Goal: Task Accomplishment & Management: Manage account settings

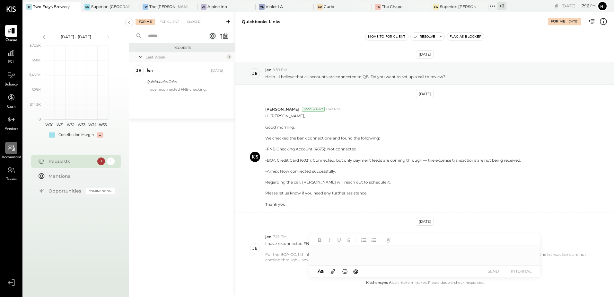
scroll to position [37, 0]
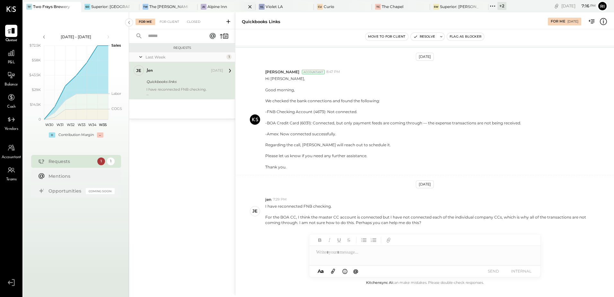
click at [208, 8] on div "Alpine Inn" at bounding box center [218, 6] width 20 height 5
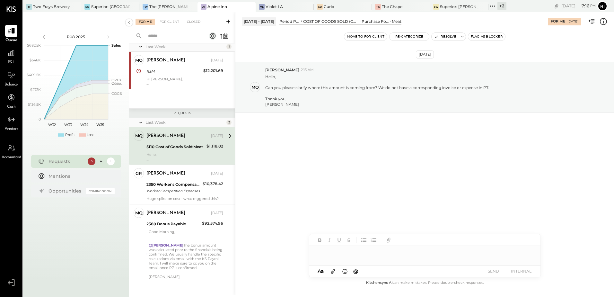
scroll to position [15, 0]
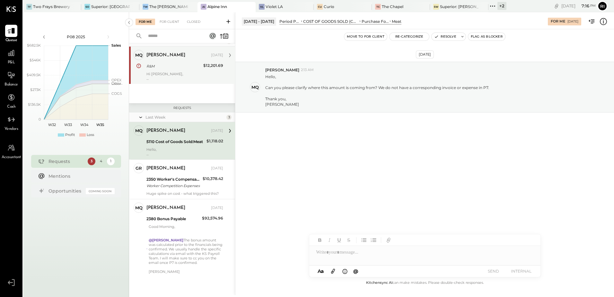
click at [174, 70] on div "[PERSON_NAME] [DATE] R&M $12,201.69 Hi [PERSON_NAME], The previous entries for …" at bounding box center [185, 65] width 77 height 31
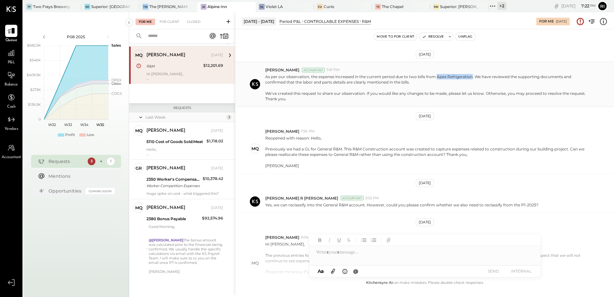
drag, startPoint x: 437, startPoint y: 76, endPoint x: 472, endPoint y: 76, distance: 35.0
click at [472, 76] on p "As per our observation, the expense increased in the current period due to two …" at bounding box center [428, 88] width 327 height 28
copy p "Apex Refrigeration"
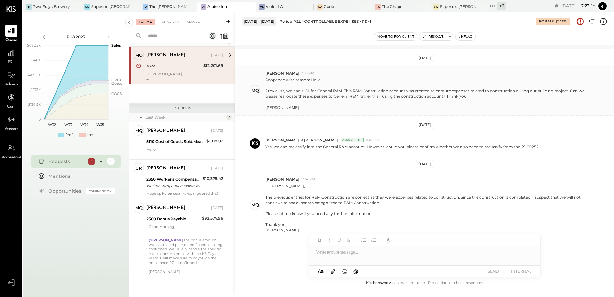
scroll to position [64, 0]
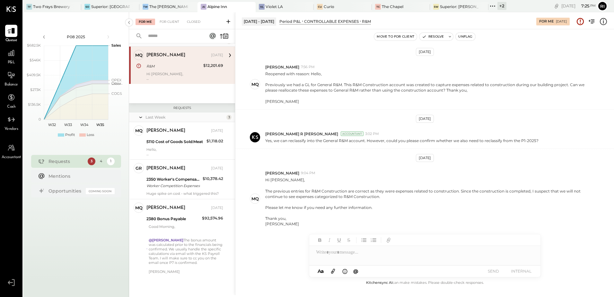
click at [469, 37] on button "Unflag" at bounding box center [465, 37] width 19 height 8
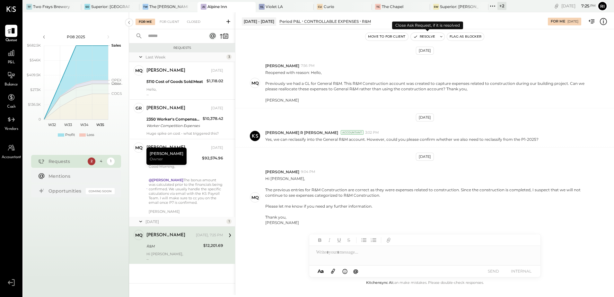
click at [418, 38] on button "Resolve" at bounding box center [424, 37] width 27 height 8
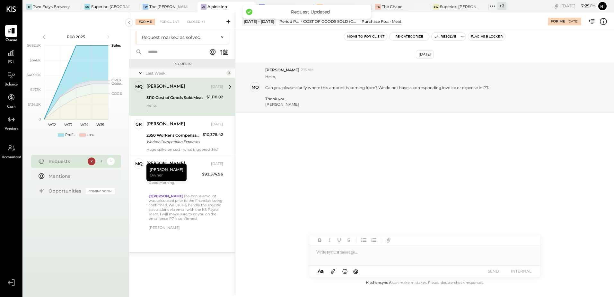
click at [178, 100] on div "5110 Cost of Goods Sold:Meat" at bounding box center [176, 97] width 58 height 6
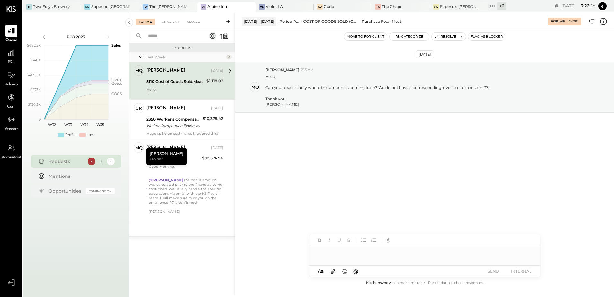
click at [365, 253] on div at bounding box center [424, 252] width 231 height 13
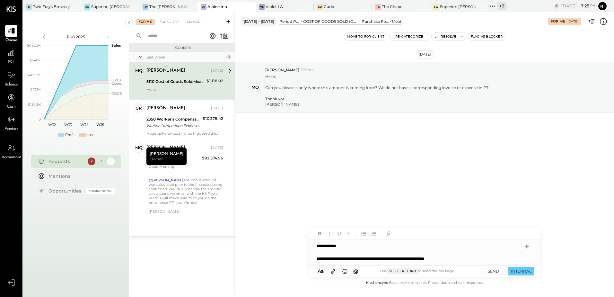
click at [471, 260] on div "**********" at bounding box center [419, 258] width 205 height 6
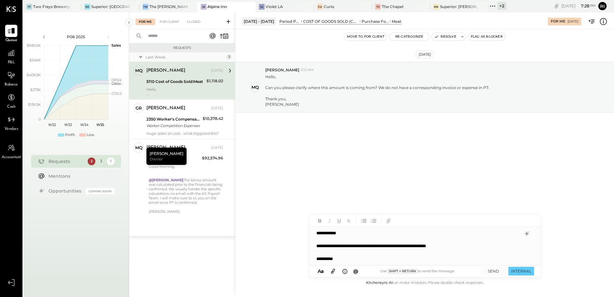
click at [473, 247] on div "**********" at bounding box center [419, 246] width 205 height 6
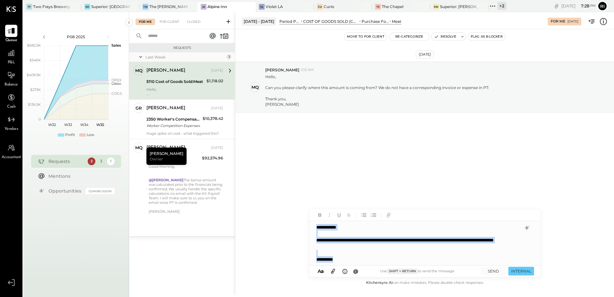
copy div "**********"
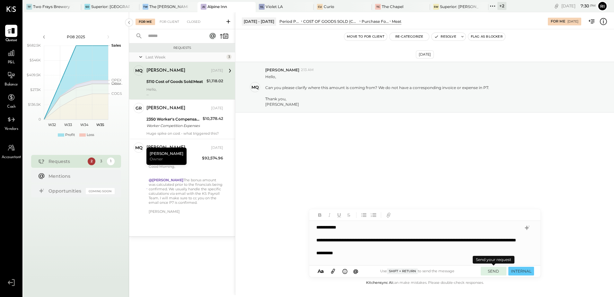
click at [494, 272] on button "SEND" at bounding box center [494, 271] width 26 height 9
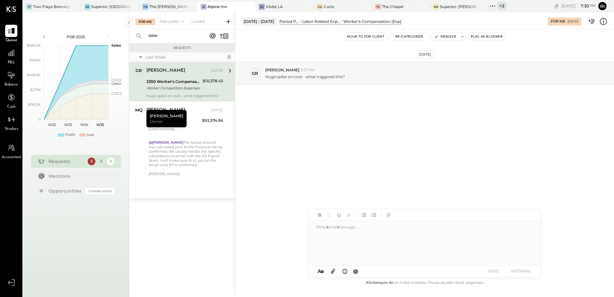
click at [203, 82] on div "2350 Worker's Compensation Worker Competition Expenses $10,378.42" at bounding box center [185, 85] width 77 height 14
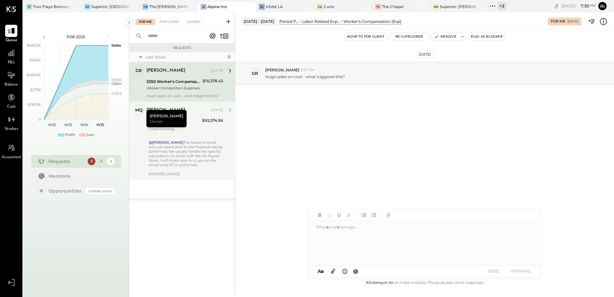
click at [181, 136] on div at bounding box center [186, 138] width 75 height 4
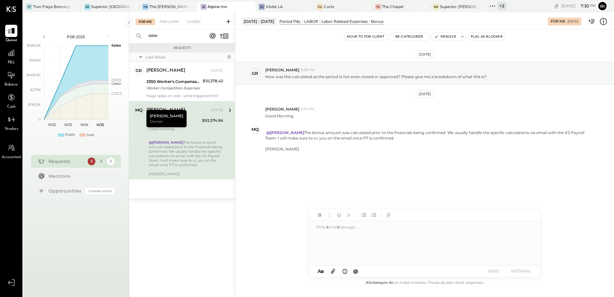
click at [374, 39] on button "Move to for client" at bounding box center [366, 37] width 43 height 8
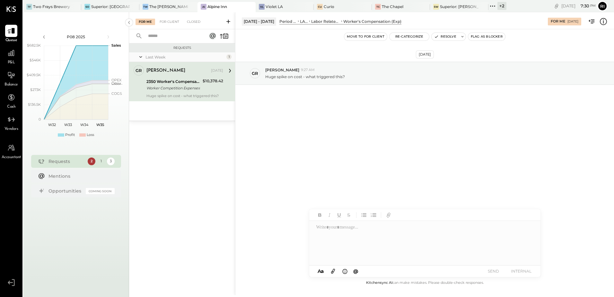
click at [202, 88] on div "2350 Worker's Compensation Worker Competition Expenses $10,378.42" at bounding box center [185, 85] width 77 height 14
click at [489, 5] on icon at bounding box center [493, 6] width 8 height 8
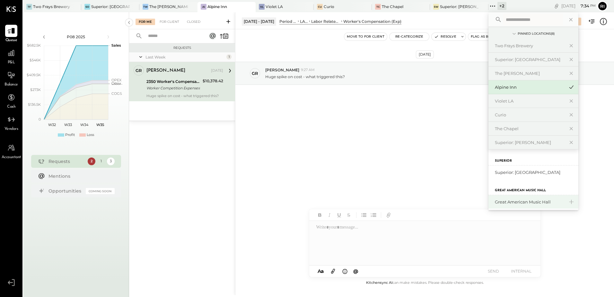
click at [503, 201] on div "Great American Music Hall" at bounding box center [529, 202] width 69 height 6
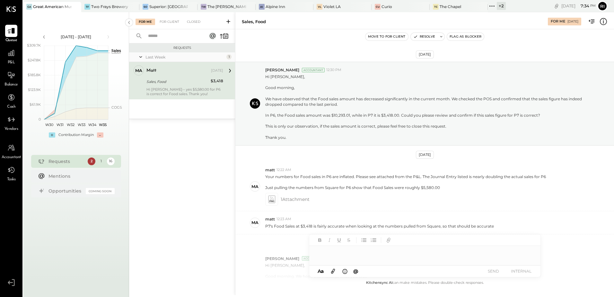
scroll to position [420, 0]
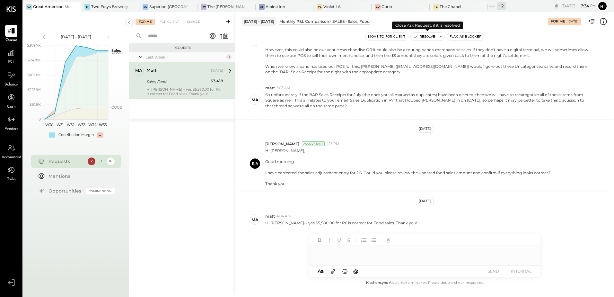
click at [423, 35] on button "Resolve" at bounding box center [424, 37] width 27 height 8
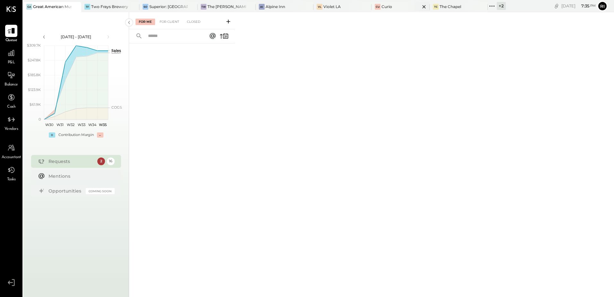
click at [382, 7] on div "Curio" at bounding box center [387, 6] width 11 height 5
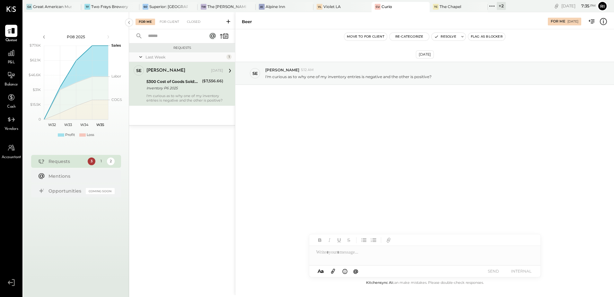
click at [167, 92] on div "[PERSON_NAME] [DATE] 5300 Cost of Goods Sold:Beer Inventory P6 2025 ($7,556.66)…" at bounding box center [185, 83] width 77 height 37
click at [216, 82] on div "($7,556.66)" at bounding box center [212, 81] width 21 height 6
click at [367, 255] on div at bounding box center [424, 252] width 231 height 13
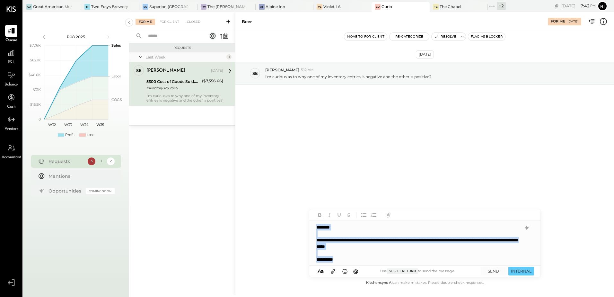
copy div "**********"
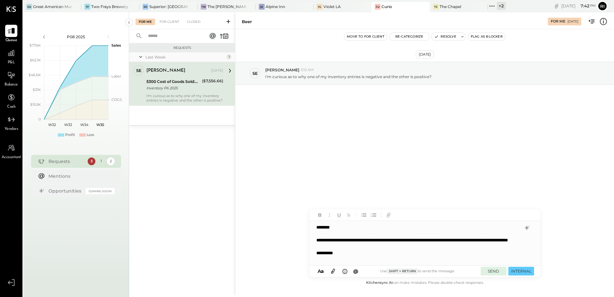
click at [502, 271] on button "SEND" at bounding box center [494, 271] width 26 height 9
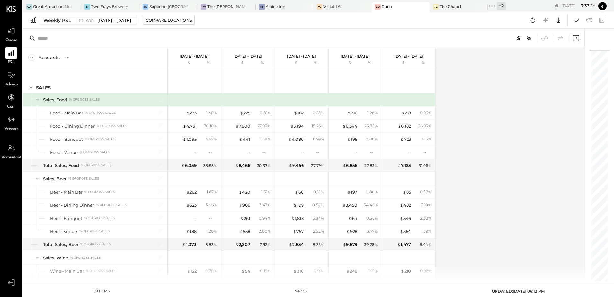
click at [457, 129] on div "Accounts S % GL Aug 18 - 24, 2025 $ % Aug 11 - 17, 2025 $ % Aug 4 - 10, 2025 $ …" at bounding box center [304, 164] width 563 height 233
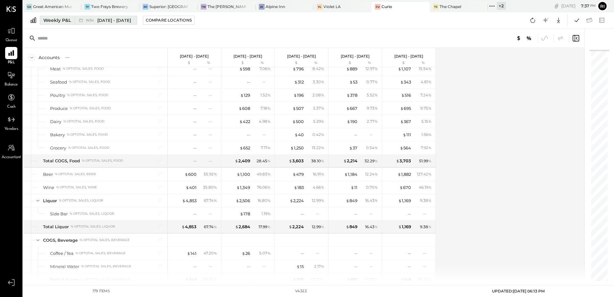
click at [66, 21] on div "Weekly P&L" at bounding box center [57, 20] width 28 height 6
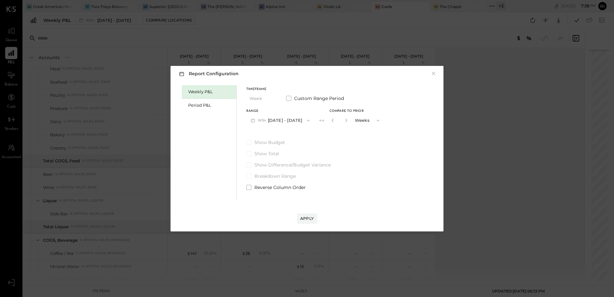
click at [512, 106] on div "Report Configuration × Weekly P&L Period P&L Timeframe Week Custom Range Period…" at bounding box center [307, 148] width 614 height 297
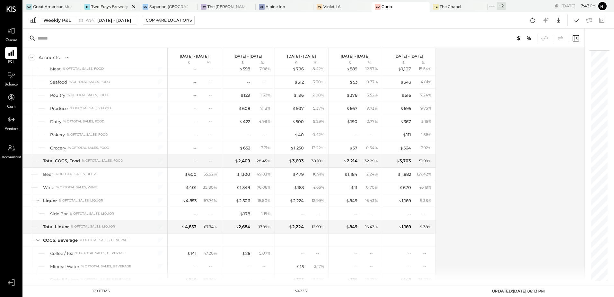
click at [109, 7] on div "Two Frays Brewery" at bounding box center [109, 6] width 37 height 5
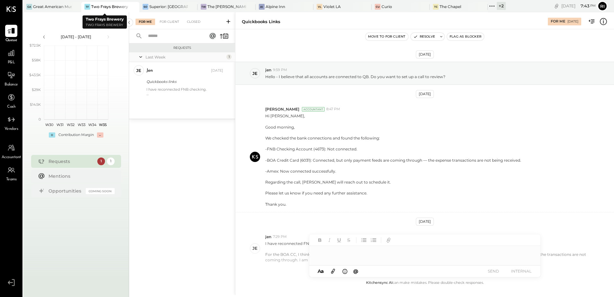
scroll to position [37, 0]
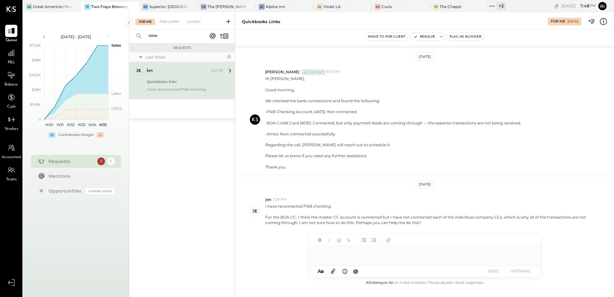
click at [329, 253] on div at bounding box center [424, 252] width 231 height 13
paste div
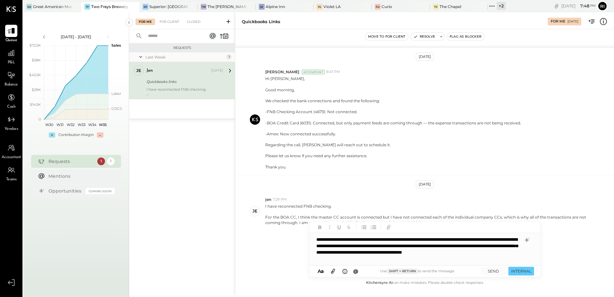
click at [334, 237] on div "**********" at bounding box center [424, 249] width 231 height 32
type input "*"
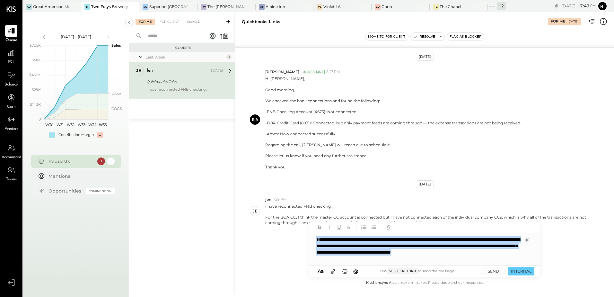
drag, startPoint x: 375, startPoint y: 263, endPoint x: 298, endPoint y: 236, distance: 82.0
click at [298, 236] on div "Quickbooks links For Me 08/19/2025 Move to for client Resolve Flag as Blocker A…" at bounding box center [424, 153] width 379 height 283
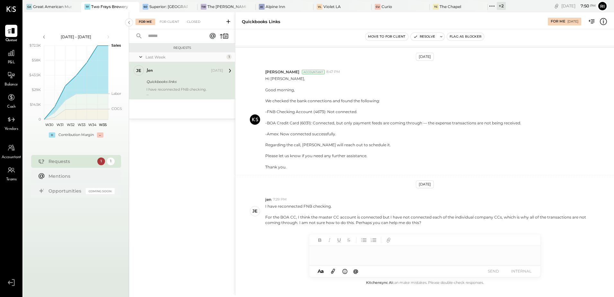
click at [344, 251] on div at bounding box center [424, 252] width 231 height 13
click at [338, 251] on div at bounding box center [424, 252] width 231 height 13
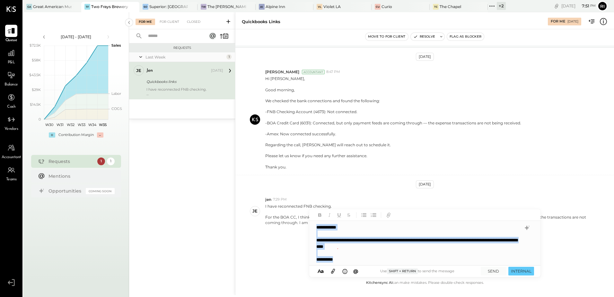
copy div "**********"
click at [357, 252] on div at bounding box center [419, 253] width 204 height 6
drag, startPoint x: 316, startPoint y: 239, endPoint x: 405, endPoint y: 246, distance: 89.9
click at [405, 246] on div "**********" at bounding box center [424, 243] width 231 height 45
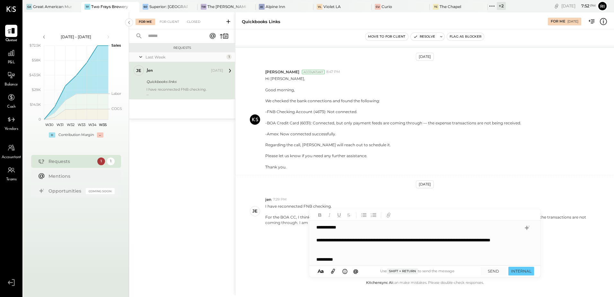
click at [340, 238] on div "**********" at bounding box center [419, 243] width 204 height 13
drag, startPoint x: 332, startPoint y: 241, endPoint x: 344, endPoint y: 241, distance: 11.3
click at [344, 241] on div "**********" at bounding box center [419, 243] width 204 height 13
click at [332, 240] on div "**********" at bounding box center [419, 243] width 204 height 13
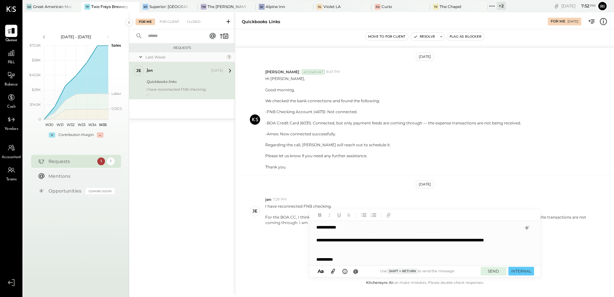
click at [495, 272] on button "SEND" at bounding box center [494, 271] width 26 height 9
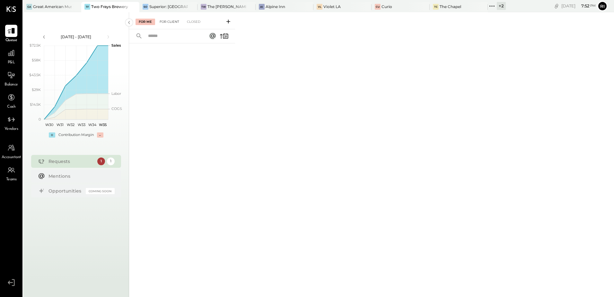
click at [169, 22] on div "For Client" at bounding box center [170, 22] width 26 height 6
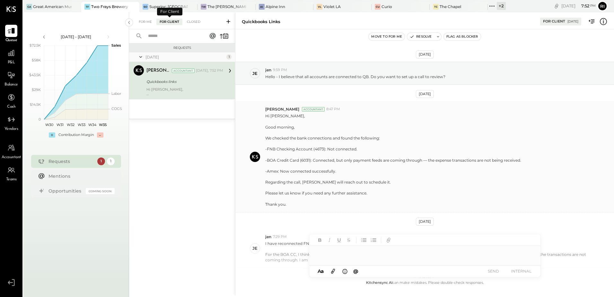
scroll to position [102, 0]
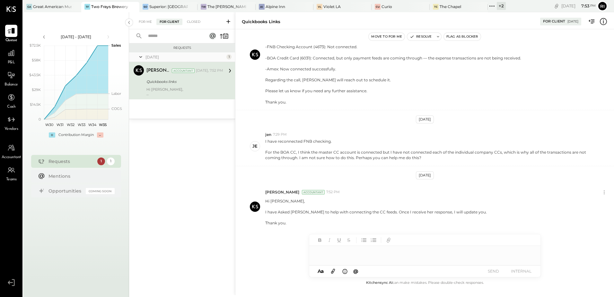
click at [384, 33] on button "Move to for me" at bounding box center [387, 37] width 36 height 8
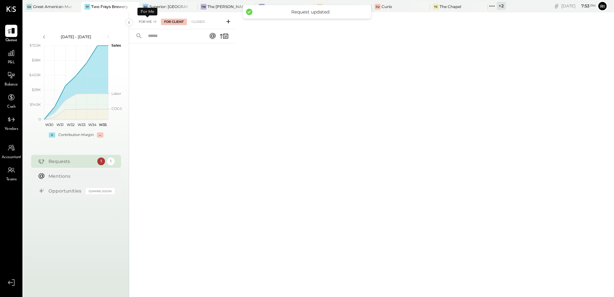
click at [140, 21] on div "For Me +1" at bounding box center [148, 22] width 24 height 6
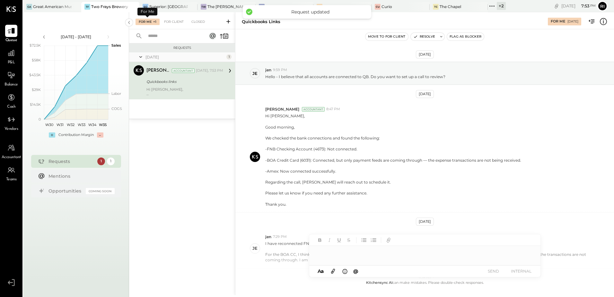
scroll to position [102, 0]
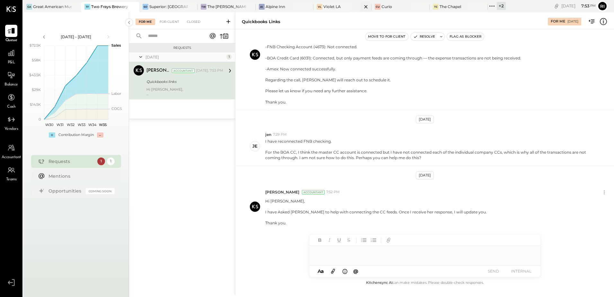
click at [349, 8] on div at bounding box center [360, 6] width 22 height 9
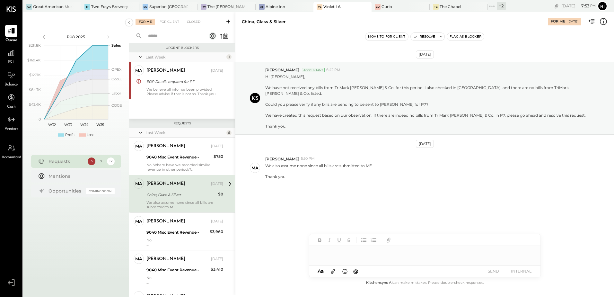
scroll to position [24, 0]
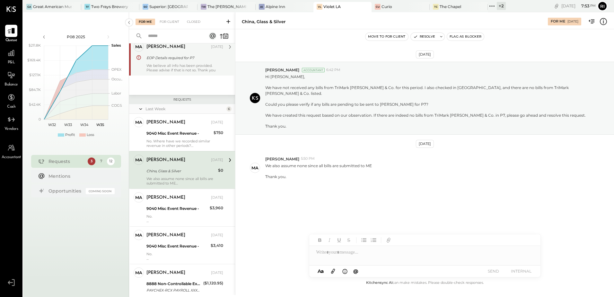
click at [197, 70] on div "We believe all info has been provided. Please advise if that is not so. Thank y…" at bounding box center [185, 67] width 77 height 9
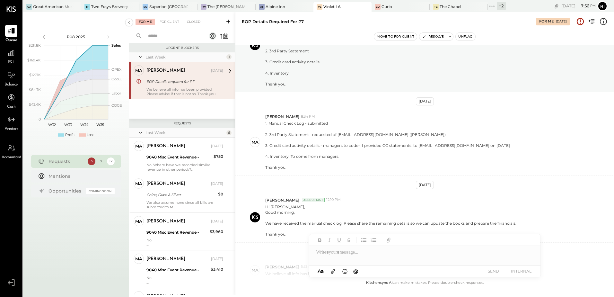
click at [470, 36] on button "Unflag" at bounding box center [465, 37] width 19 height 8
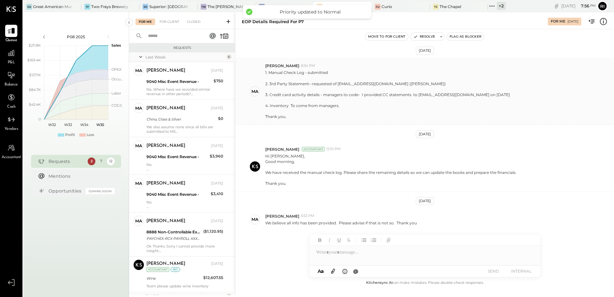
scroll to position [62, 0]
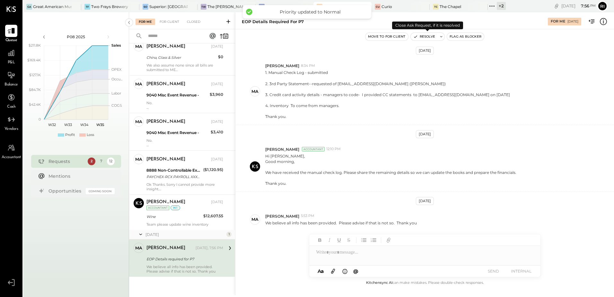
click at [422, 37] on button "Resolve" at bounding box center [424, 37] width 27 height 8
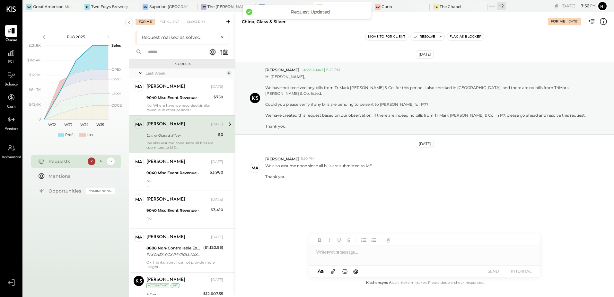
click at [205, 142] on div "We also assume none since all bills are submitted to ME Thank you." at bounding box center [185, 145] width 77 height 9
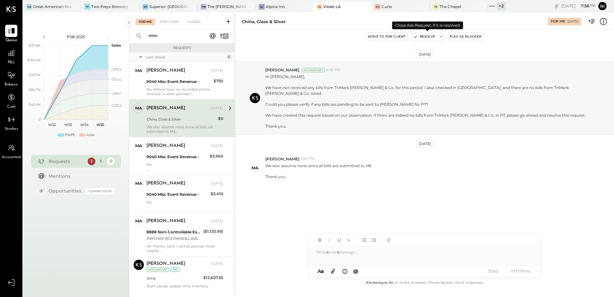
click at [422, 35] on button "Resolve" at bounding box center [424, 37] width 27 height 8
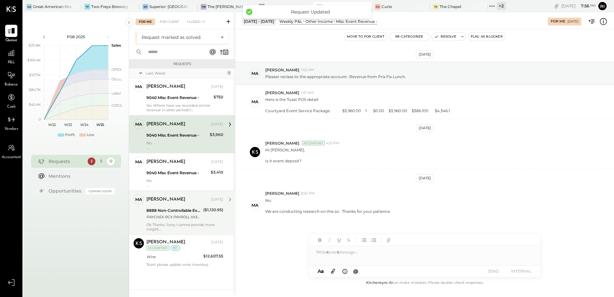
click at [186, 223] on div "Ok Thanks. Sorry I cannot provide more insight." at bounding box center [185, 226] width 77 height 9
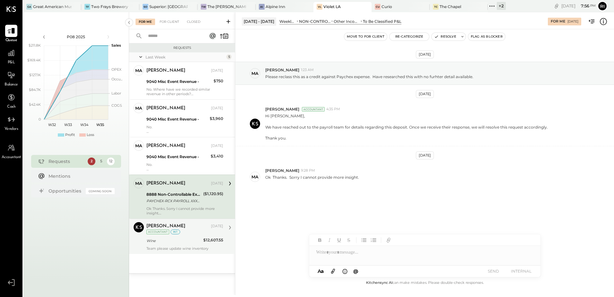
click at [204, 246] on div "Team please update wine inventory" at bounding box center [185, 248] width 77 height 4
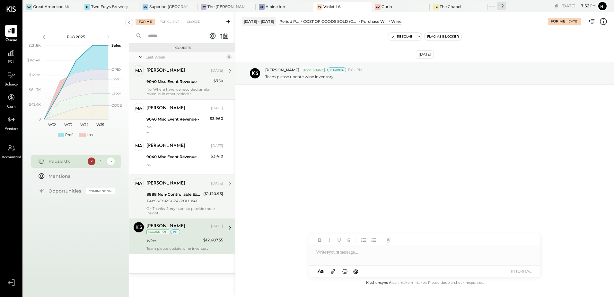
click at [184, 80] on div "9040 Misc Event Revenue -" at bounding box center [179, 81] width 65 height 6
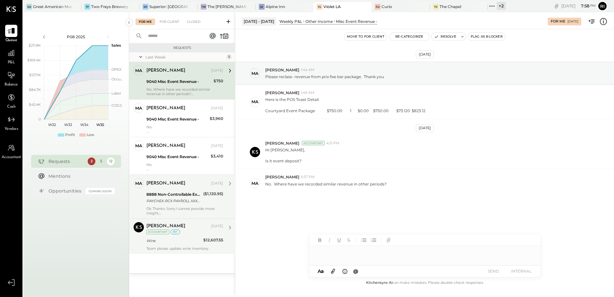
click at [345, 251] on div at bounding box center [424, 252] width 231 height 13
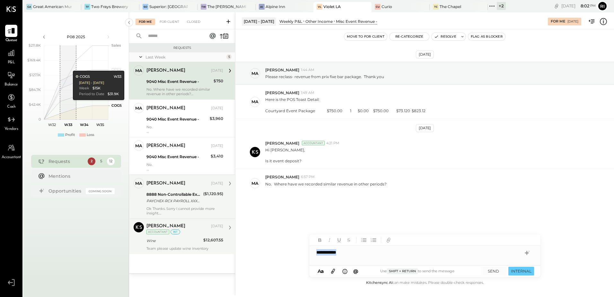
drag, startPoint x: 348, startPoint y: 250, endPoint x: 290, endPoint y: 249, distance: 58.2
click at [290, 249] on div "Jul 21 - 27, 2025 Weekly P&L Other Income Misc Event Revenue - For Me 08/19/202…" at bounding box center [424, 153] width 379 height 283
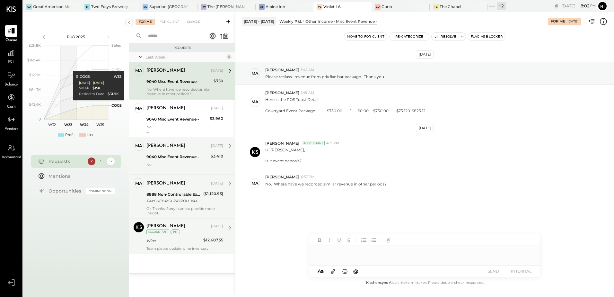
click at [189, 155] on div "9040 Misc Event Revenue -" at bounding box center [178, 157] width 62 height 6
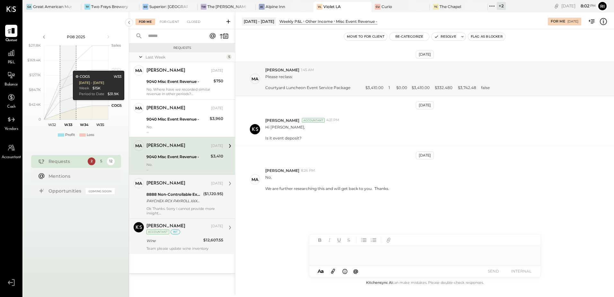
click at [328, 252] on div at bounding box center [424, 252] width 231 height 13
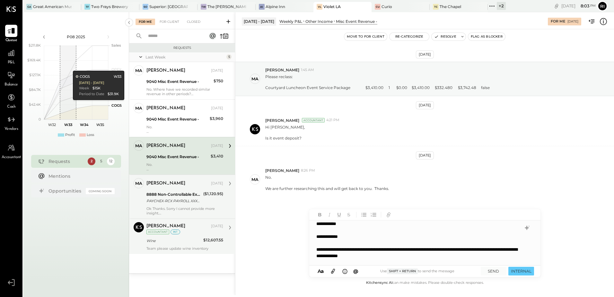
scroll to position [10, 0]
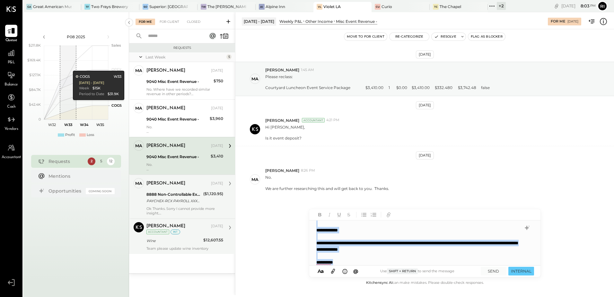
copy div "**********"
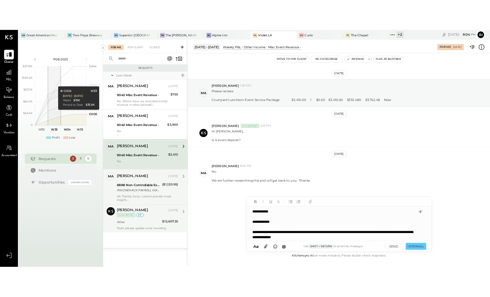
scroll to position [13, 0]
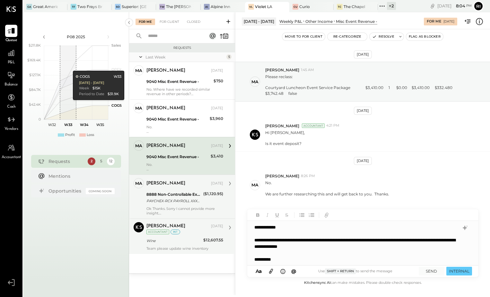
click at [272, 272] on icon at bounding box center [271, 270] width 7 height 7
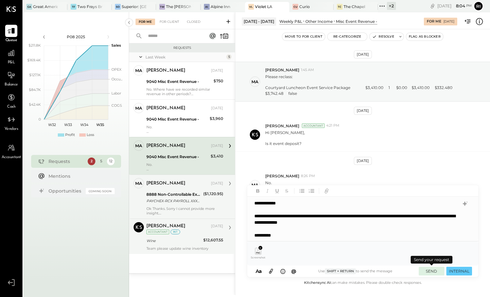
click at [434, 272] on button "SEND" at bounding box center [432, 271] width 26 height 9
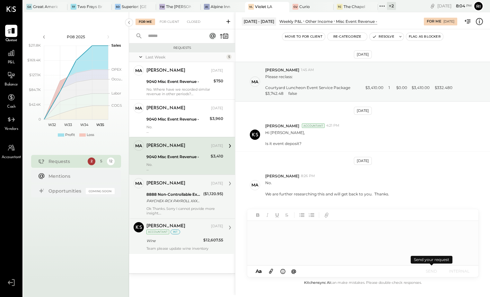
scroll to position [0, 0]
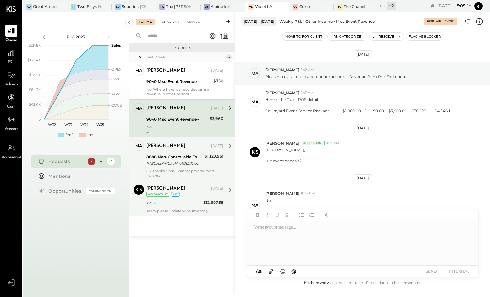
click at [176, 24] on div "For Client" at bounding box center [170, 22] width 26 height 6
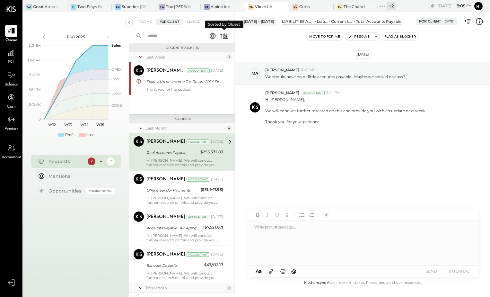
click at [227, 35] on icon at bounding box center [224, 35] width 9 height 9
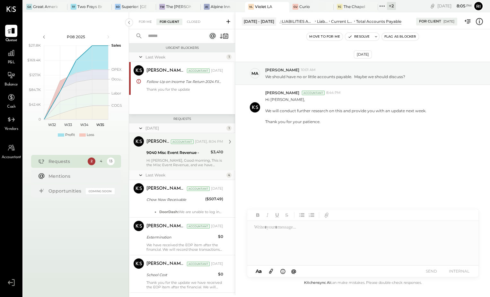
click at [207, 160] on div "Hi Margaret, Good morning, This is the Misc Event Revenue, and we have recorded…" at bounding box center [185, 162] width 77 height 9
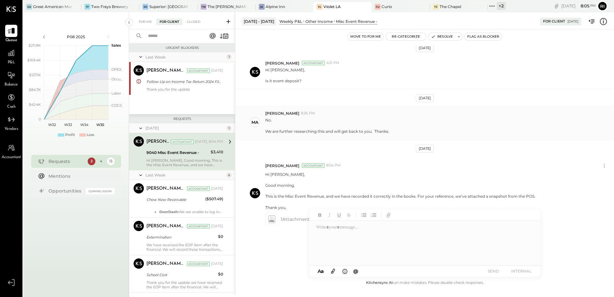
scroll to position [57, 0]
click at [602, 167] on icon at bounding box center [604, 165] width 7 height 7
click at [593, 183] on button "Delete Message..." at bounding box center [587, 187] width 43 height 11
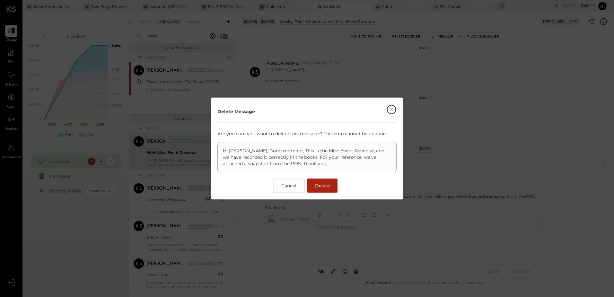
click at [314, 183] on button "Delete" at bounding box center [323, 186] width 30 height 14
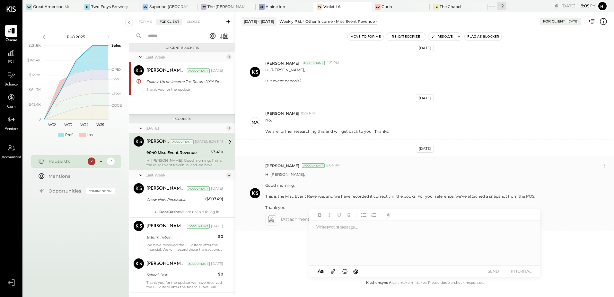
scroll to position [0, 0]
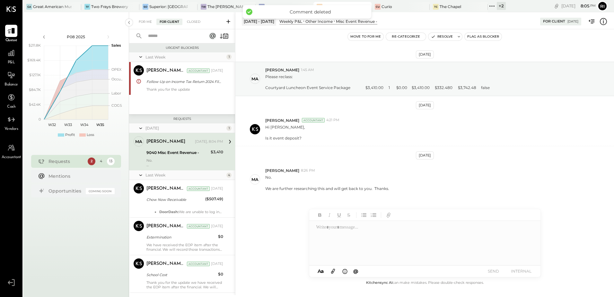
click at [364, 40] on button "Move to for me" at bounding box center [366, 37] width 36 height 8
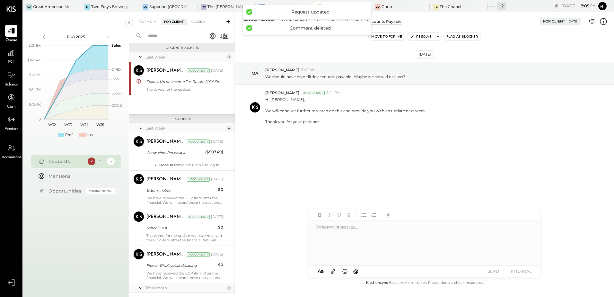
scroll to position [284, 0]
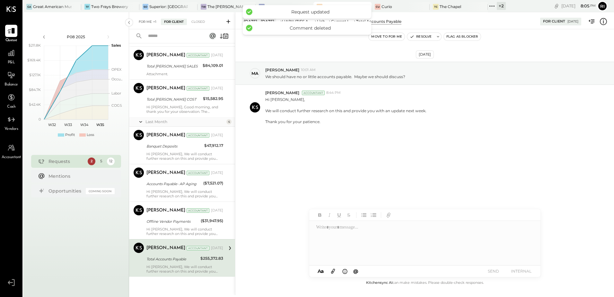
click at [148, 22] on div "For Me +1" at bounding box center [148, 22] width 24 height 6
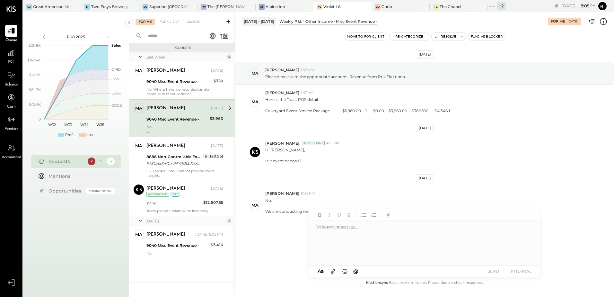
click at [205, 125] on div "No. We are conducting research on this so. Thanks for your patience." at bounding box center [185, 129] width 77 height 9
click at [338, 230] on div at bounding box center [424, 243] width 231 height 45
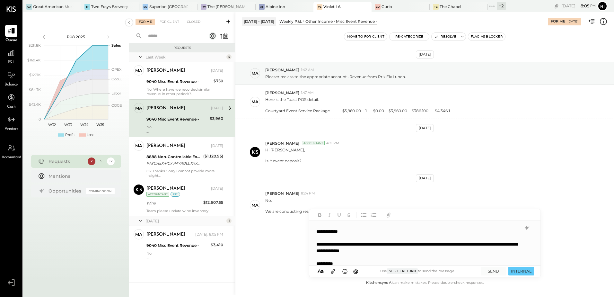
scroll to position [13, 0]
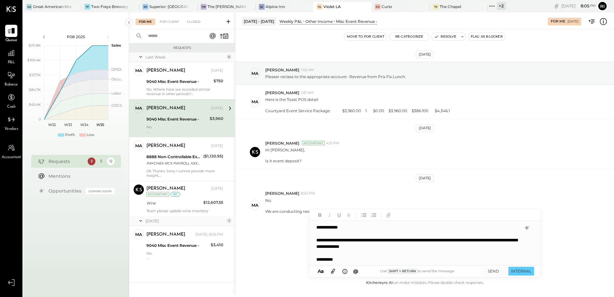
click at [333, 271] on icon at bounding box center [333, 271] width 4 height 5
click at [576, 138] on div "Rizwan Shaikh Accountant 4:21 PM Hi Margaret, Is it event deposit?" at bounding box center [425, 152] width 379 height 34
click at [336, 271] on icon at bounding box center [333, 270] width 7 height 7
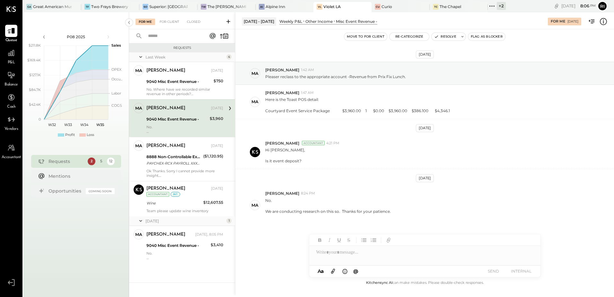
click at [333, 271] on icon at bounding box center [333, 271] width 4 height 5
click at [329, 229] on div at bounding box center [424, 228] width 231 height 13
paste div
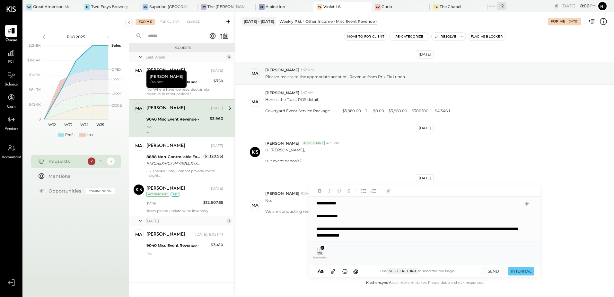
scroll to position [13, 0]
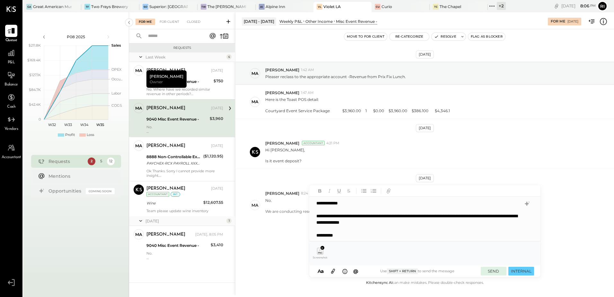
click at [495, 273] on button "SEND" at bounding box center [494, 271] width 26 height 9
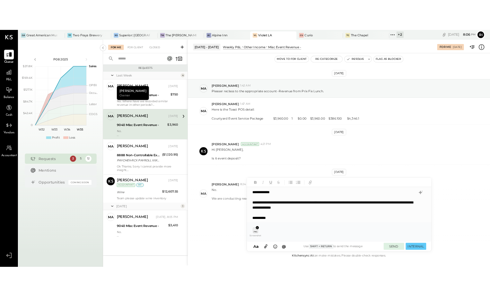
scroll to position [0, 0]
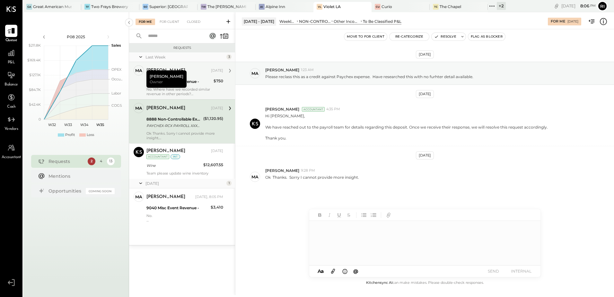
click at [201, 86] on div "Margaret Aug 21, 2025 9040 Misc Event Revenue - $750 No. Where have we recorded…" at bounding box center [185, 80] width 77 height 31
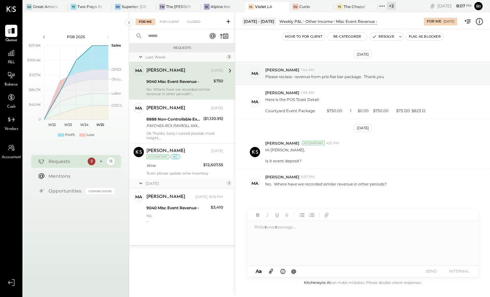
click at [286, 229] on div at bounding box center [362, 243] width 231 height 45
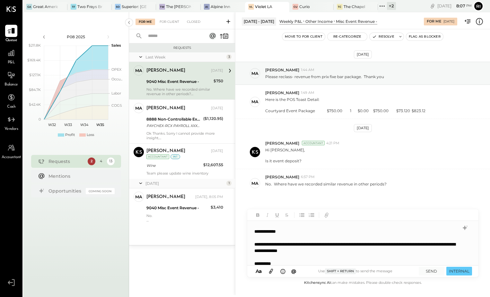
scroll to position [13, 0]
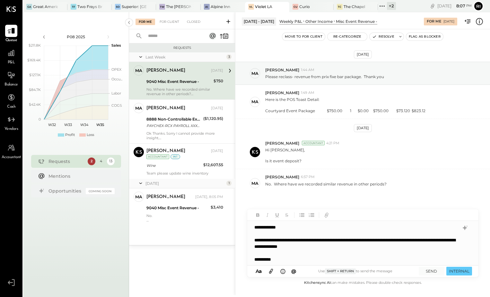
click at [273, 269] on icon at bounding box center [271, 271] width 4 height 5
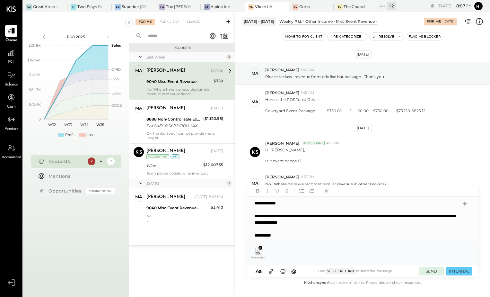
click at [436, 273] on button "SEND" at bounding box center [432, 271] width 26 height 9
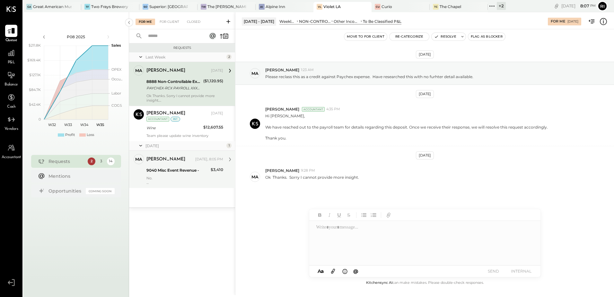
click at [192, 178] on div "No. We are further researching this and will get back to you. Thanks." at bounding box center [185, 180] width 77 height 9
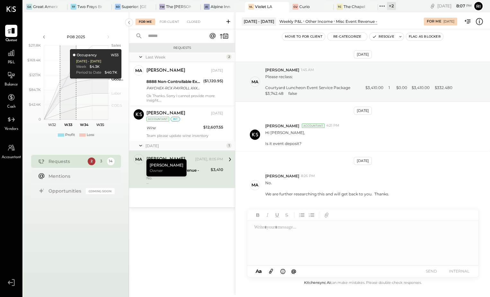
click at [301, 230] on div at bounding box center [362, 243] width 231 height 45
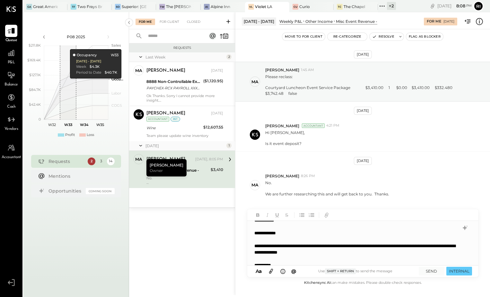
scroll to position [13, 0]
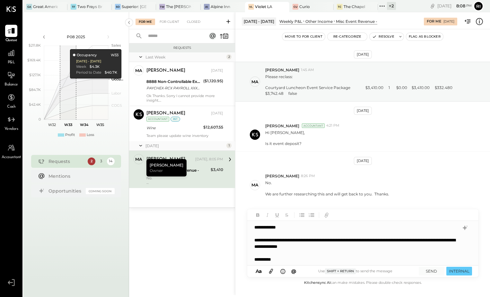
click at [273, 273] on icon at bounding box center [271, 270] width 7 height 7
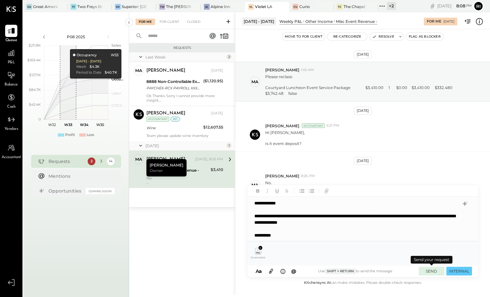
click at [434, 270] on button "SEND" at bounding box center [432, 271] width 26 height 9
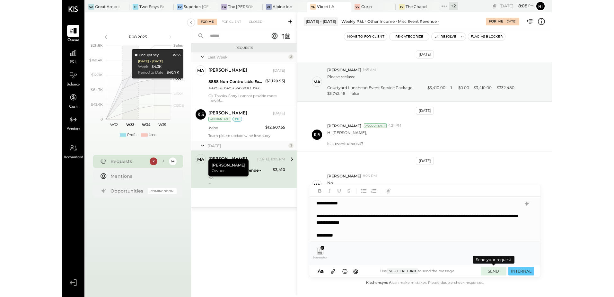
scroll to position [0, 0]
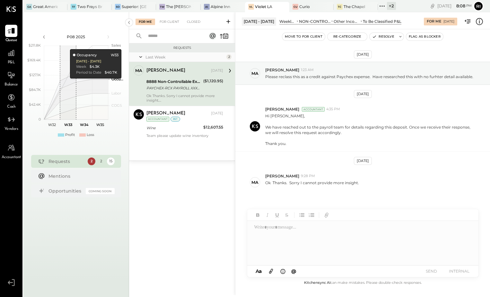
click at [314, 37] on button "Move to for client" at bounding box center [303, 37] width 43 height 8
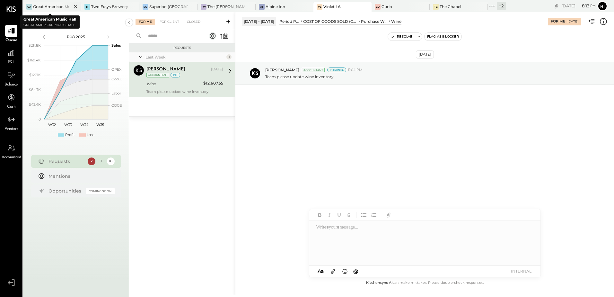
click at [40, 9] on div "Great American Music Hall" at bounding box center [52, 6] width 39 height 5
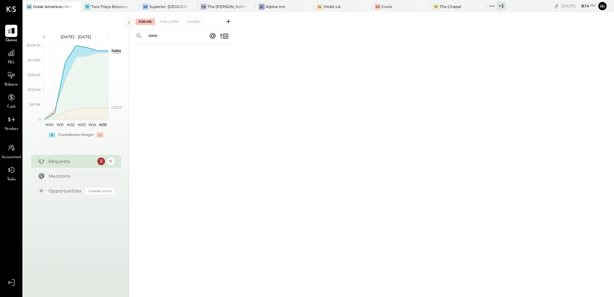
click at [228, 21] on icon at bounding box center [228, 21] width 6 height 6
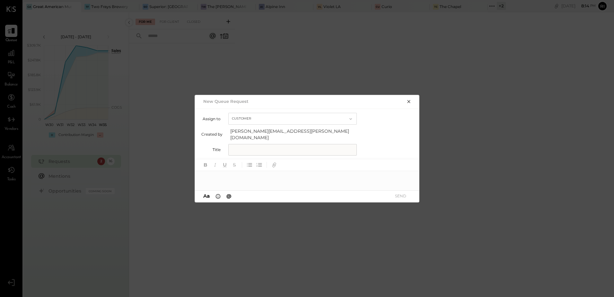
click at [264, 148] on input "text" at bounding box center [292, 150] width 129 height 12
click at [269, 147] on input "text" at bounding box center [292, 150] width 129 height 12
paste input "**********"
type input "**********"
click at [297, 176] on div at bounding box center [307, 177] width 225 height 13
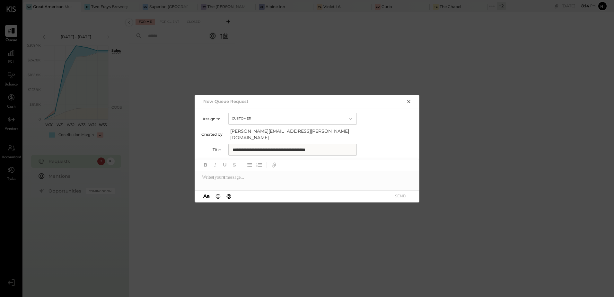
click at [220, 176] on div at bounding box center [307, 177] width 225 height 13
paste div
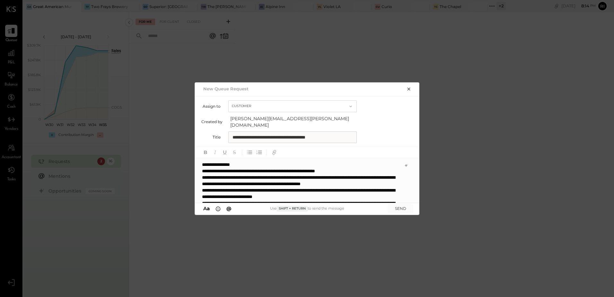
click at [241, 162] on div "**********" at bounding box center [307, 180] width 224 height 45
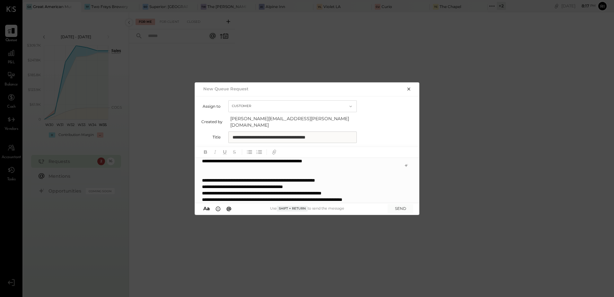
scroll to position [74, 0]
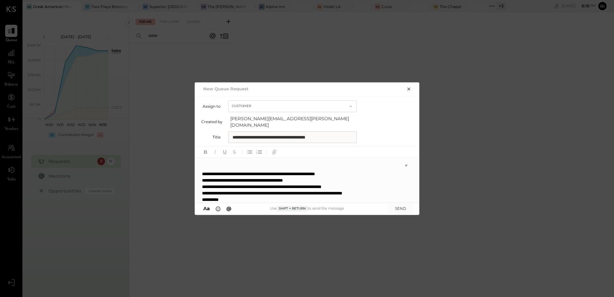
click at [201, 195] on div "**********" at bounding box center [307, 180] width 224 height 45
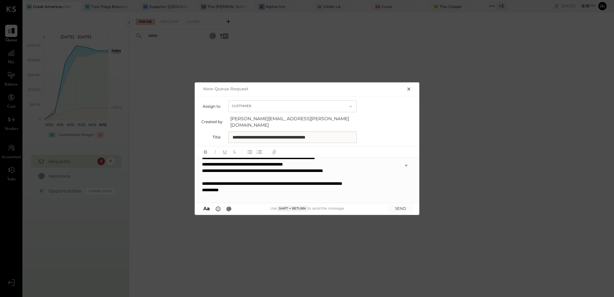
scroll to position [96, 0]
click at [200, 189] on div "**********" at bounding box center [307, 180] width 224 height 45
click at [201, 191] on div "**********" at bounding box center [307, 180] width 224 height 45
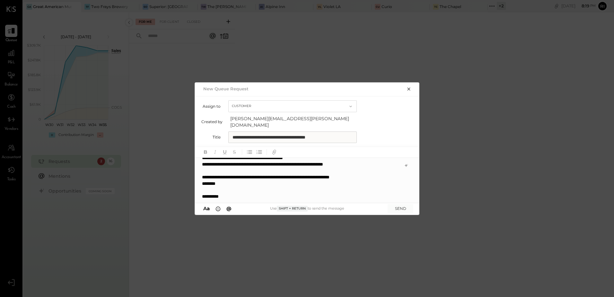
scroll to position [103, 0]
click at [234, 194] on div "**********" at bounding box center [300, 196] width 197 height 6
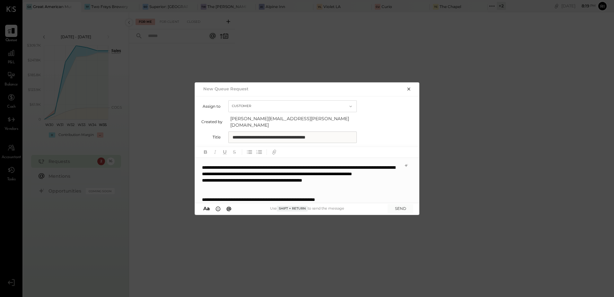
scroll to position [0, 0]
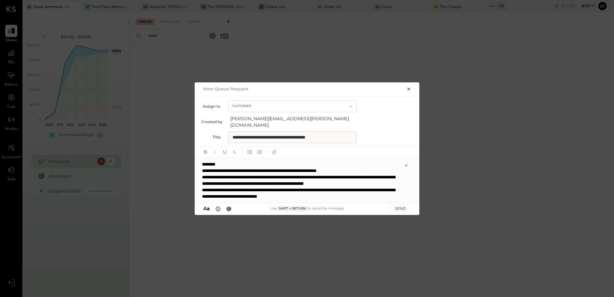
click at [225, 162] on div "**********" at bounding box center [307, 180] width 224 height 45
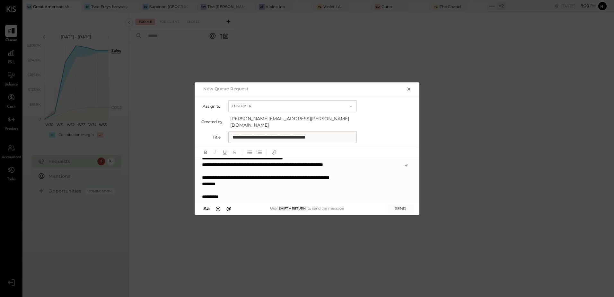
scroll to position [109, 0]
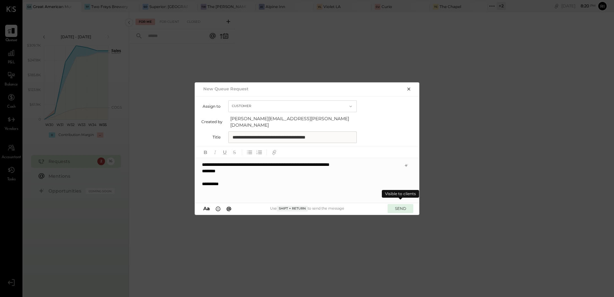
click at [402, 207] on button "SEND" at bounding box center [401, 208] width 26 height 9
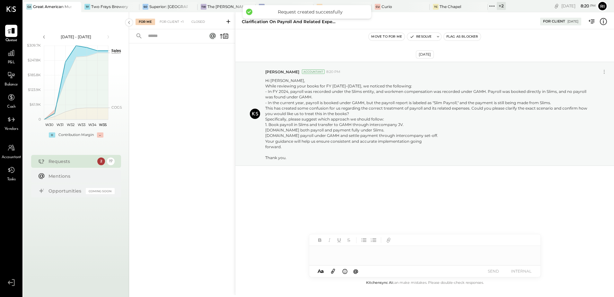
click at [462, 38] on button "Flag as Blocker" at bounding box center [462, 37] width 37 height 8
click at [208, 6] on div "The [PERSON_NAME]" at bounding box center [227, 6] width 39 height 5
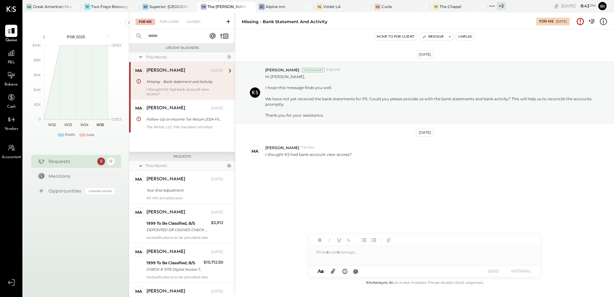
click at [463, 36] on button "Unflag" at bounding box center [465, 37] width 19 height 8
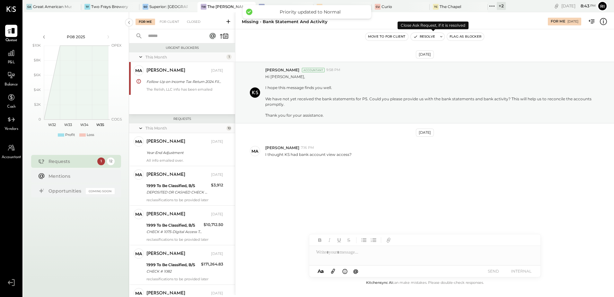
click at [425, 39] on button "Resolve" at bounding box center [424, 37] width 27 height 8
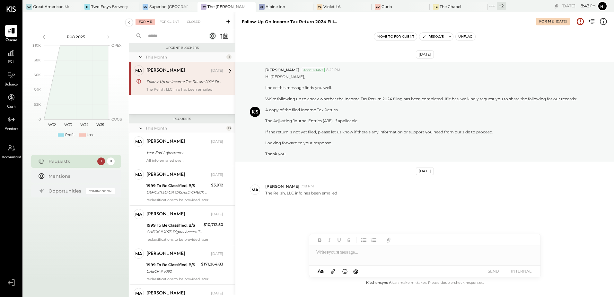
click at [470, 34] on button "Unflag" at bounding box center [465, 37] width 19 height 8
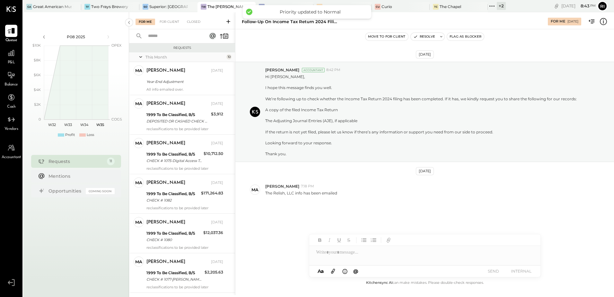
scroll to position [216, 0]
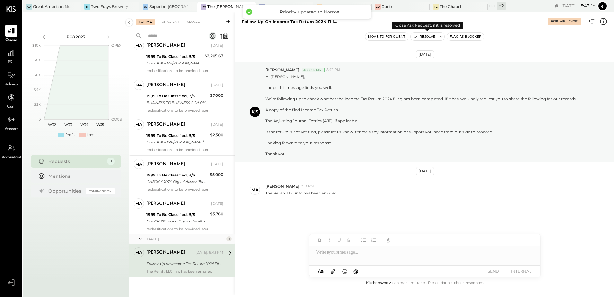
click at [426, 38] on button "Resolve" at bounding box center [424, 37] width 27 height 8
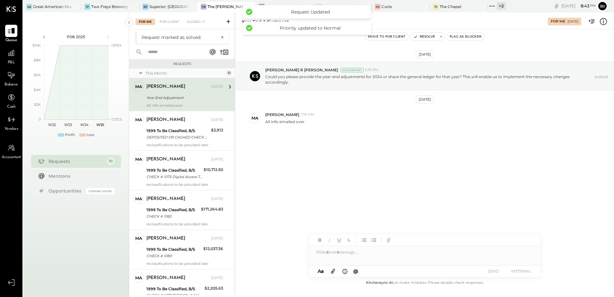
click at [205, 101] on div "Year-End Adjustment" at bounding box center [184, 98] width 75 height 8
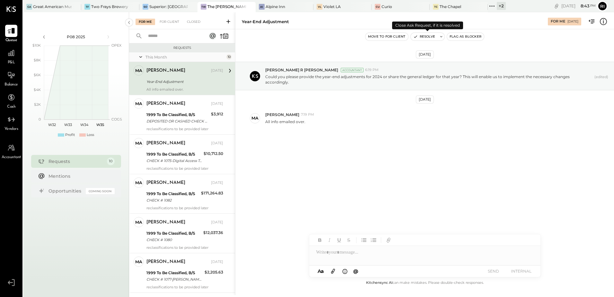
click at [429, 39] on button "Resolve" at bounding box center [424, 37] width 27 height 8
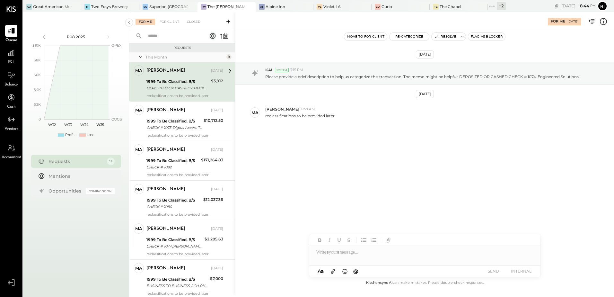
click at [172, 88] on div "DEPOSITED OR CASHED CHECK # 1074-Engineered Solutions" at bounding box center [178, 88] width 63 height 6
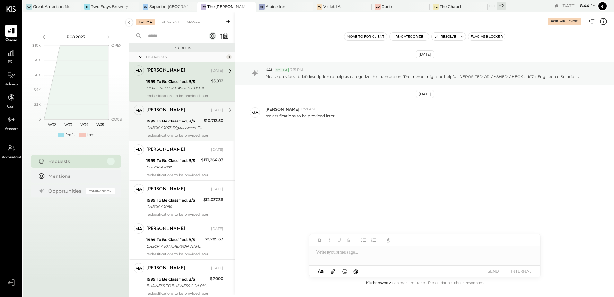
click at [175, 127] on div "CHECK # 1075-Digital Access Technology" at bounding box center [174, 127] width 55 height 6
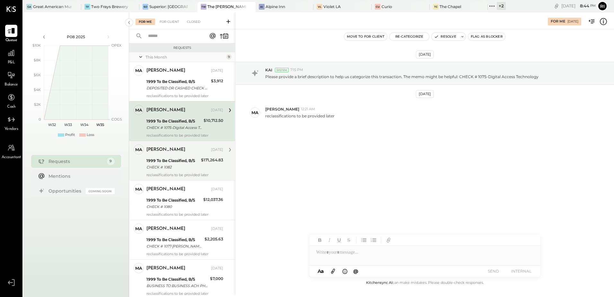
click at [171, 166] on div "CHECK # 1082" at bounding box center [173, 167] width 53 height 6
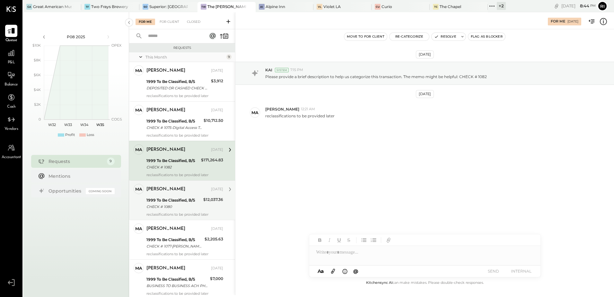
click at [199, 211] on div "Margaret Aug 13, 2025 1999 To Be Classified, B/S CHECK # 1080 $12,037.36 reclas…" at bounding box center [185, 200] width 77 height 33
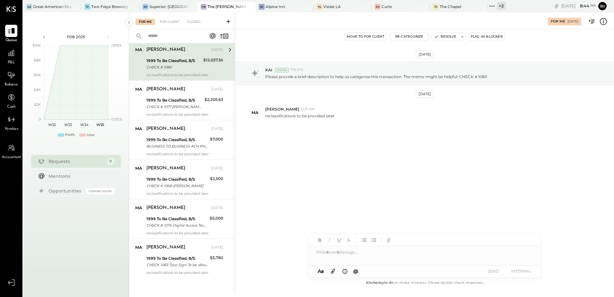
scroll to position [141, 0]
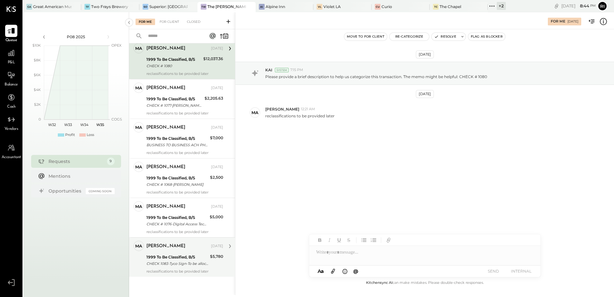
click at [194, 255] on div "1999 To Be Classified, B/S" at bounding box center [178, 257] width 62 height 6
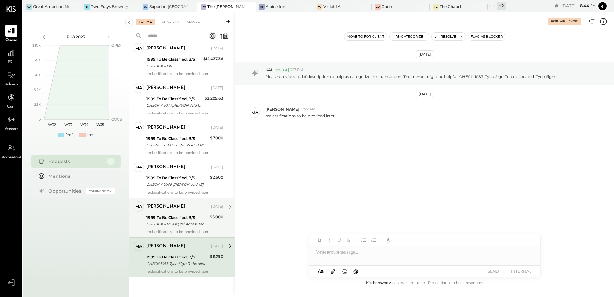
click at [188, 208] on div "Margaret" at bounding box center [178, 206] width 63 height 6
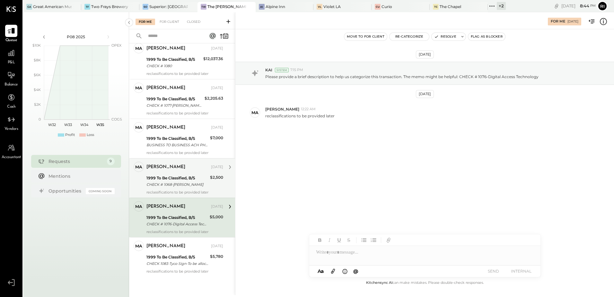
drag, startPoint x: 184, startPoint y: 177, endPoint x: 184, endPoint y: 162, distance: 14.8
click at [184, 174] on div "1999 To Be Classified, B/S CHECK # 1068-Jamie Alexander" at bounding box center [178, 181] width 62 height 14
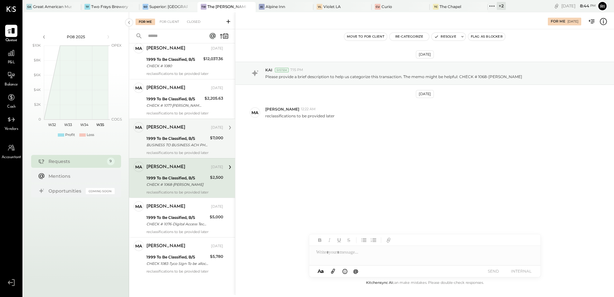
click at [184, 147] on div "BUSINESS TO BUSINESS ACH PHOENIX, LTD SALE 250604 THE RELISH LLC" at bounding box center [178, 145] width 62 height 6
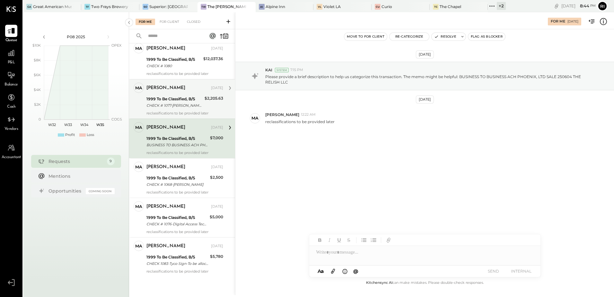
click at [177, 95] on div "1999 To Be Classified, B/S CHECK # 1077-Anderson Moulding" at bounding box center [175, 102] width 56 height 14
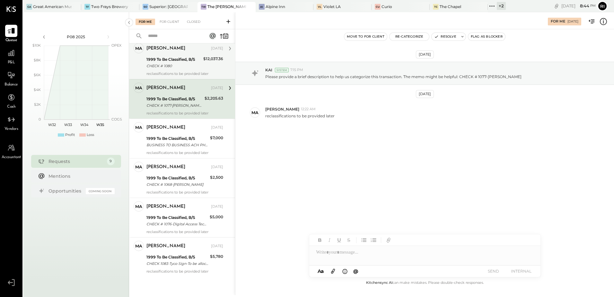
click at [175, 66] on div "CHECK # 1080" at bounding box center [174, 66] width 55 height 6
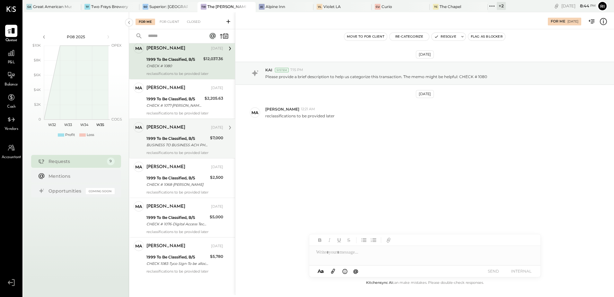
click at [182, 140] on div "1999 To Be Classified, B/S" at bounding box center [178, 138] width 62 height 6
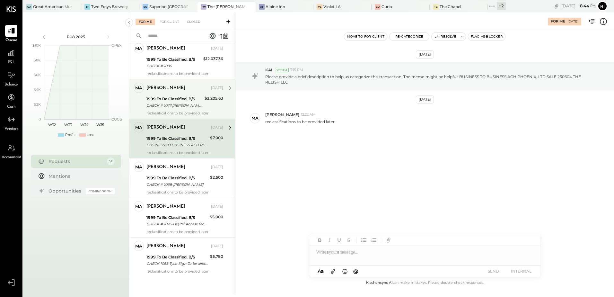
click at [191, 103] on div "CHECK # 1077-Anderson Moulding" at bounding box center [175, 105] width 56 height 6
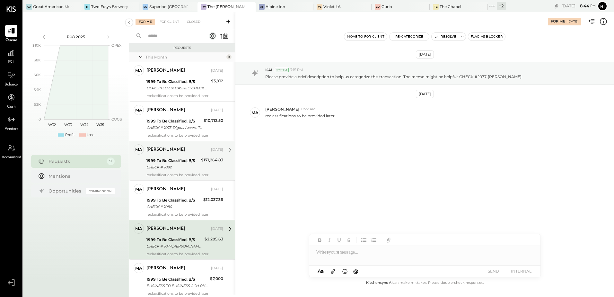
drag, startPoint x: 204, startPoint y: 196, endPoint x: 199, endPoint y: 178, distance: 18.4
click at [202, 187] on div "Margaret Aug 13, 2025 1999 To Be Classified, B/S CHECK # 1080 $12,037.36 reclas…" at bounding box center [185, 200] width 77 height 33
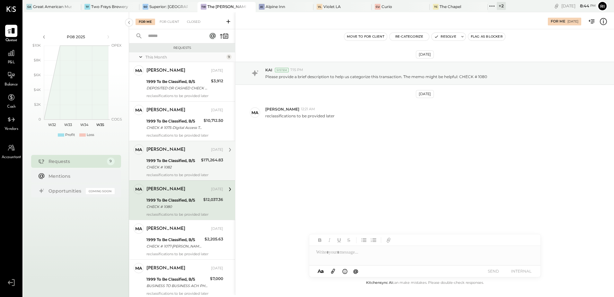
drag, startPoint x: 199, startPoint y: 178, endPoint x: 186, endPoint y: 143, distance: 37.3
click at [190, 166] on div "CHECK # 1082" at bounding box center [173, 167] width 53 height 6
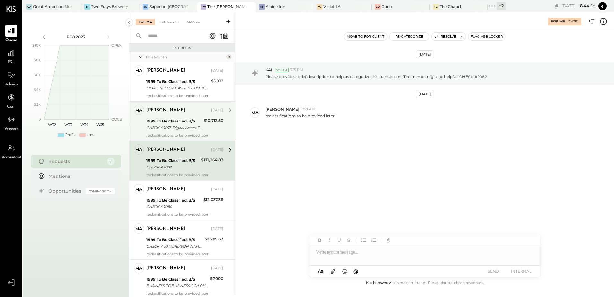
click at [183, 123] on div "1999 To Be Classified, B/S" at bounding box center [174, 121] width 55 height 6
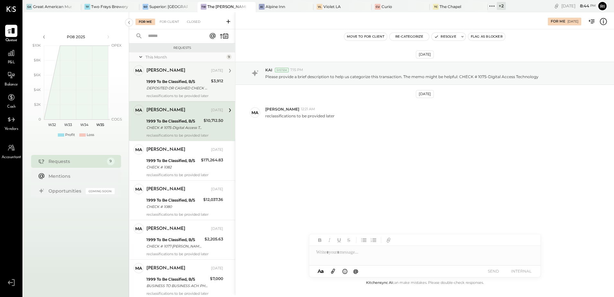
click at [177, 92] on div "1999 To Be Classified, B/S DEPOSITED OR CASHED CHECK # 1074-Engineered Solutions" at bounding box center [178, 85] width 63 height 14
